Goal: Use online tool/utility

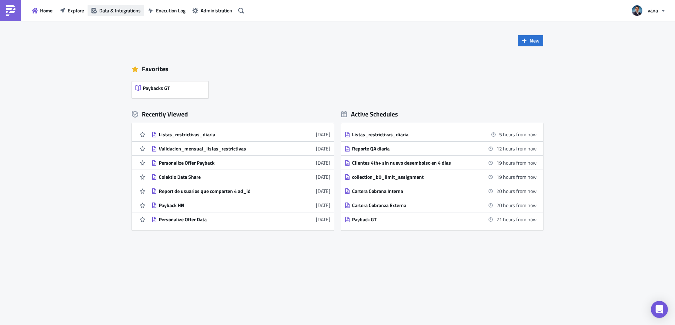
click at [111, 8] on span "Data & Integrations" at bounding box center [119, 10] width 41 height 7
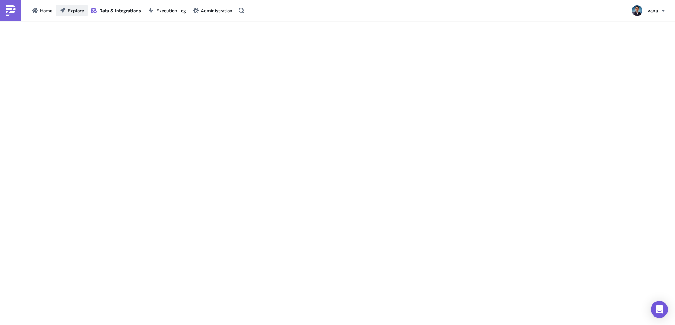
click at [76, 10] on span "Explore" at bounding box center [76, 10] width 16 height 7
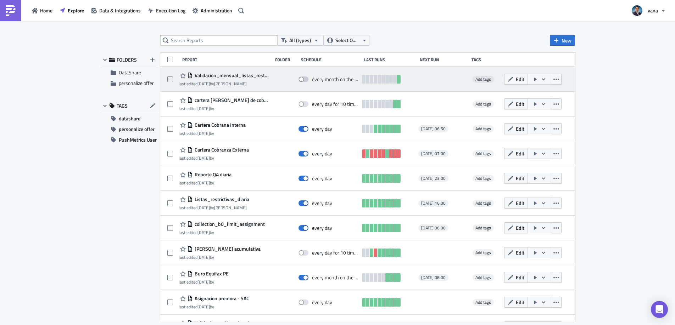
click at [306, 78] on span at bounding box center [304, 80] width 10 height 6
click at [305, 78] on input "checkbox" at bounding box center [302, 79] width 5 height 5
checkbox input "true"
click at [226, 76] on span "Validacion_mensual_listas_restrictivas" at bounding box center [231, 75] width 76 height 6
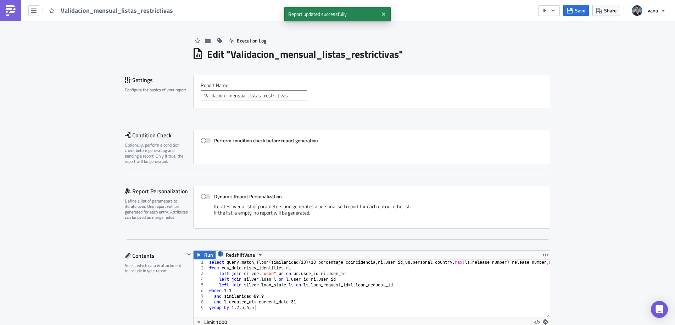
scroll to position [81, 356]
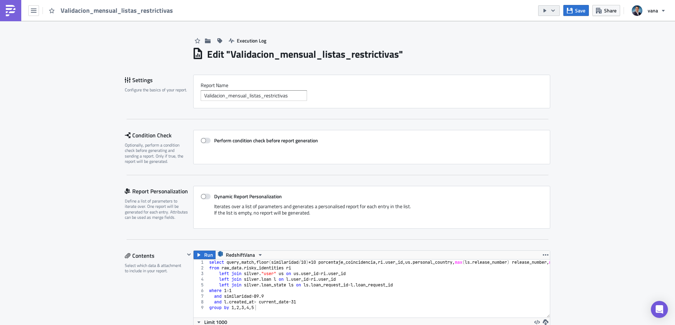
click at [556, 12] on icon "button" at bounding box center [553, 11] width 6 height 6
click at [556, 40] on div "Run Report" at bounding box center [570, 38] width 55 height 7
